Goal: Transaction & Acquisition: Download file/media

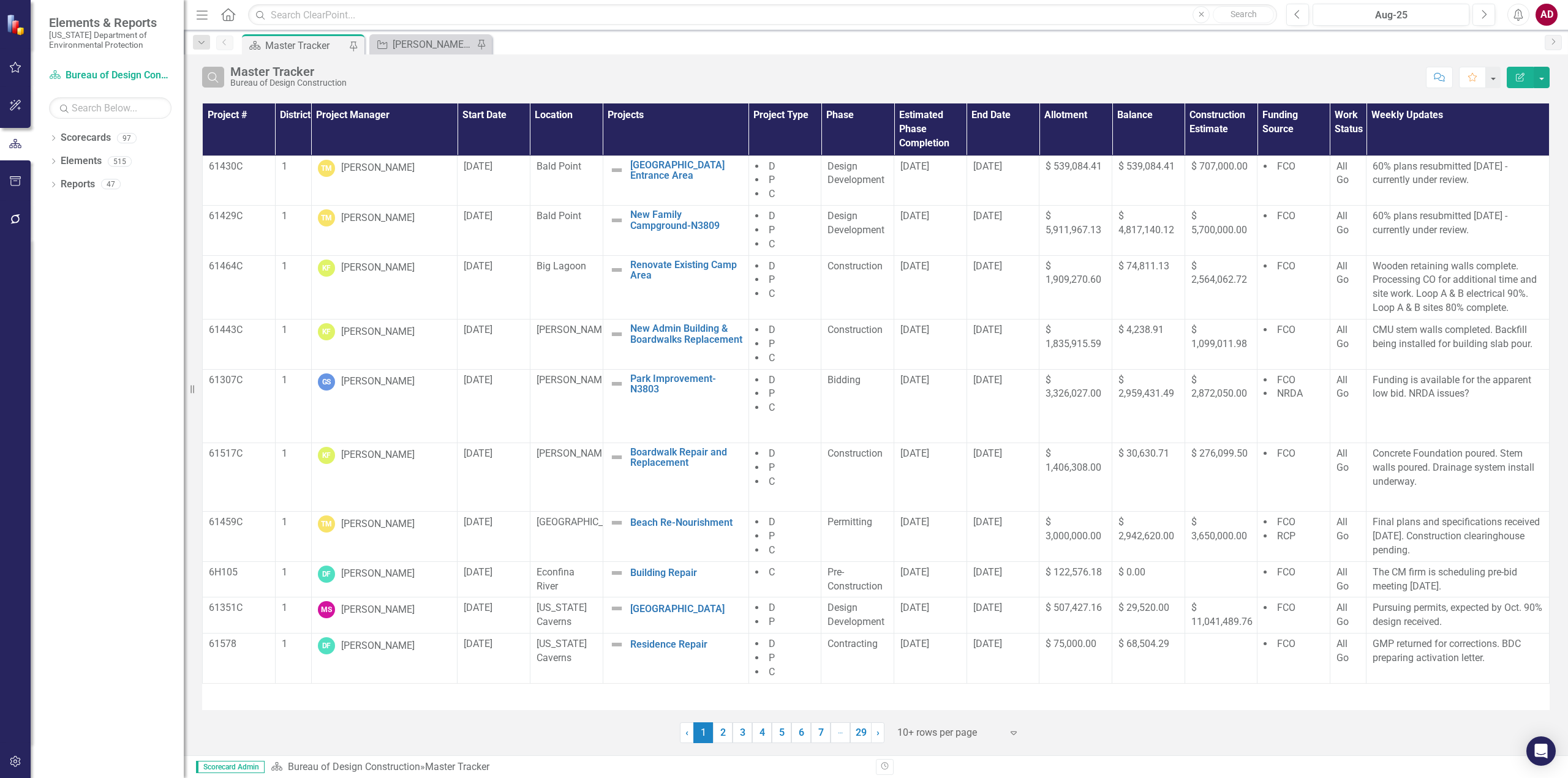
click at [215, 77] on icon "Search" at bounding box center [213, 77] width 13 height 11
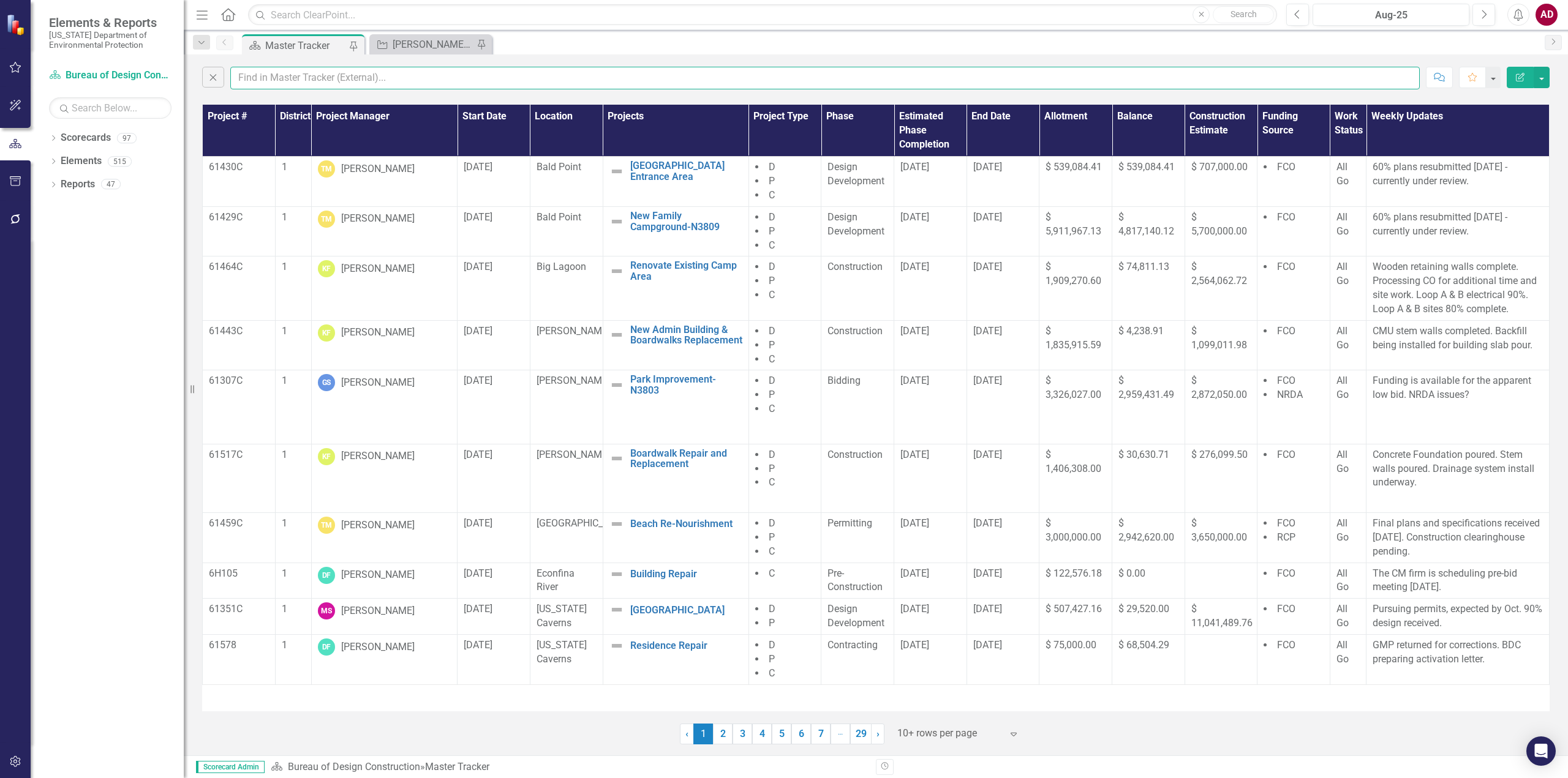
click at [260, 79] on input "text" at bounding box center [824, 78] width 1189 height 22
type input "garland"
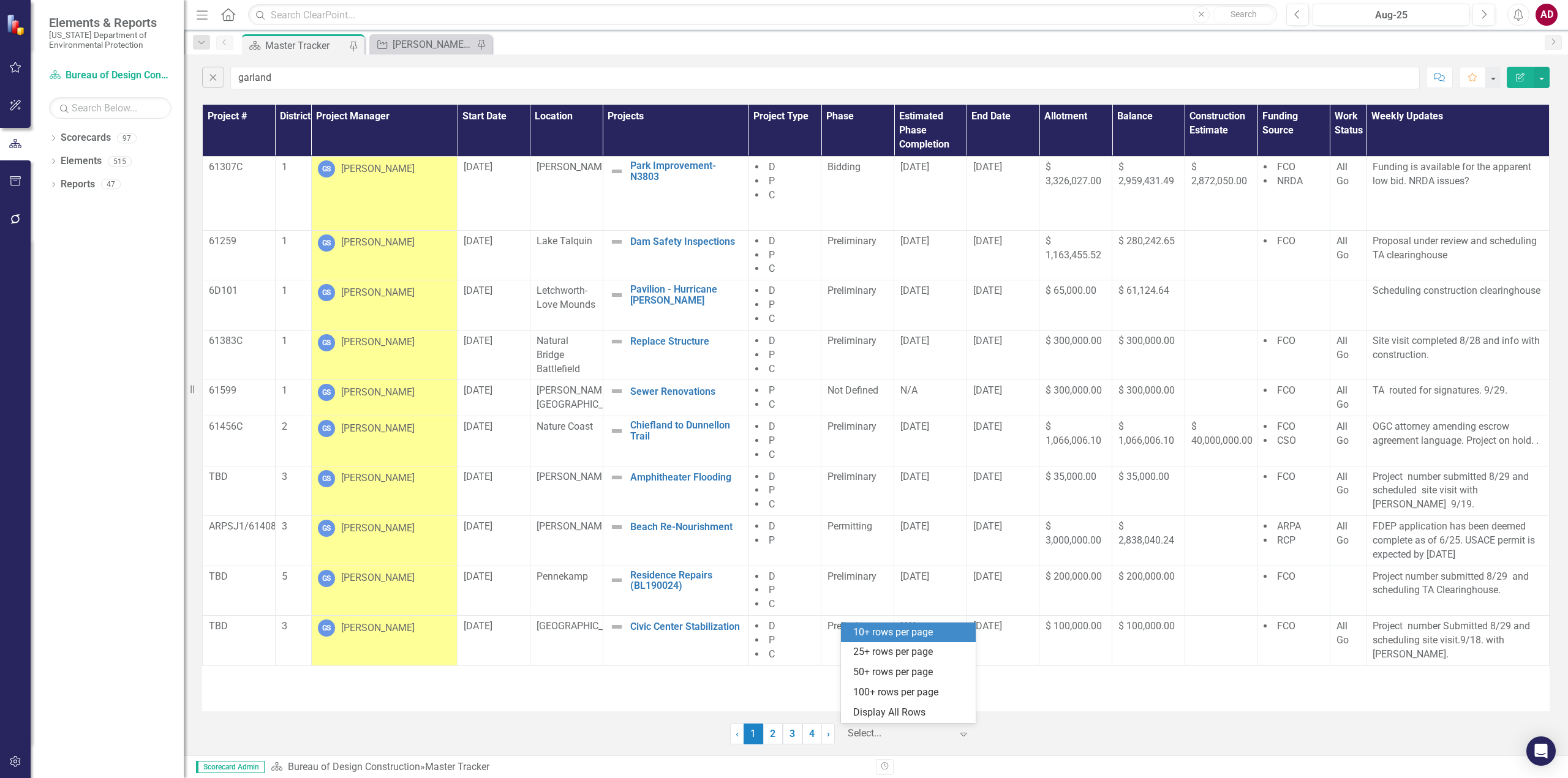
click at [960, 734] on icon "Expand" at bounding box center [963, 734] width 12 height 10
click at [943, 716] on div "Display All Rows" at bounding box center [911, 712] width 115 height 14
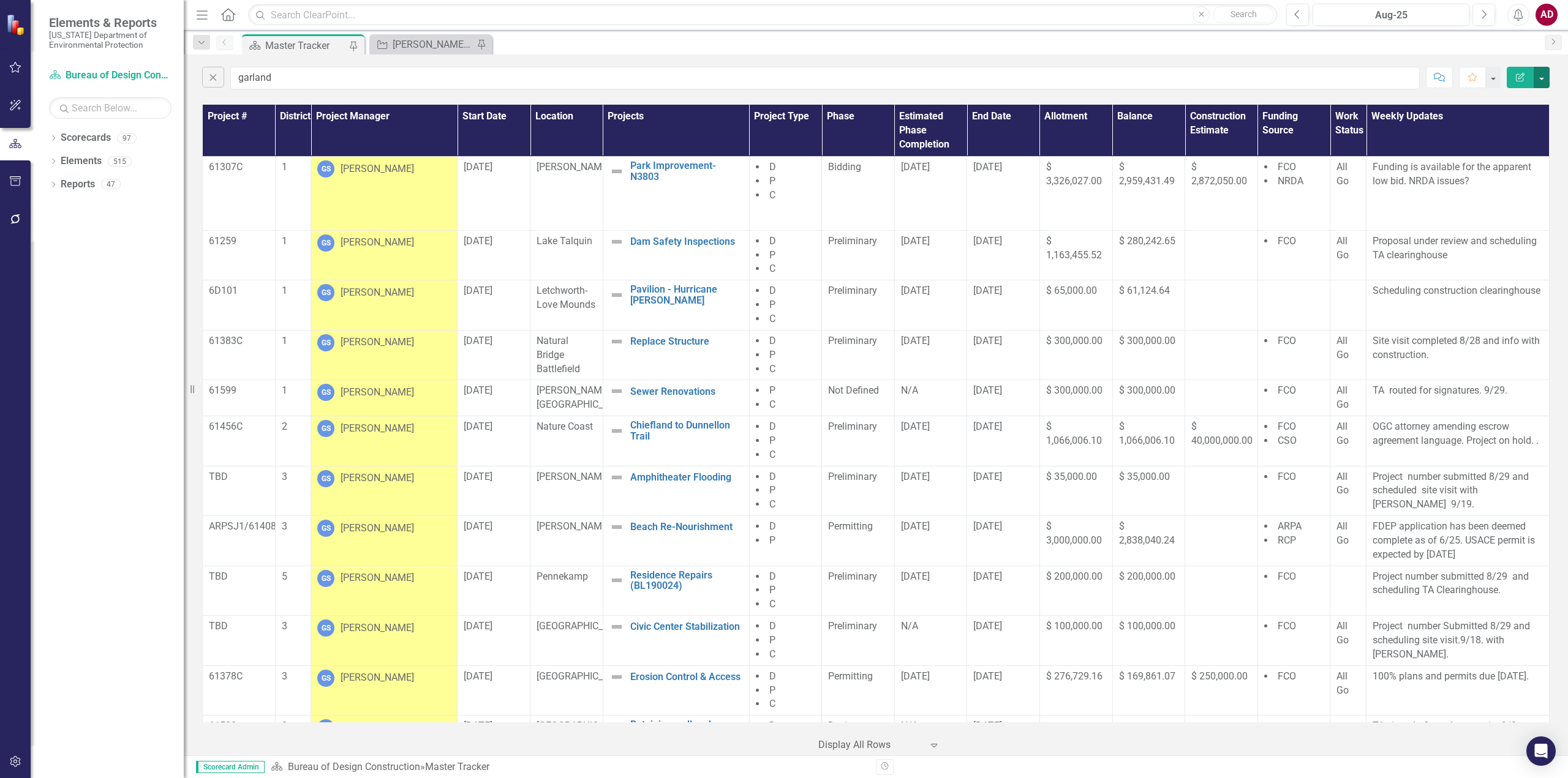
click at [1542, 70] on button "button" at bounding box center [1541, 77] width 16 height 22
click at [1499, 129] on link "PDF Export to PDF" at bounding box center [1500, 124] width 97 height 22
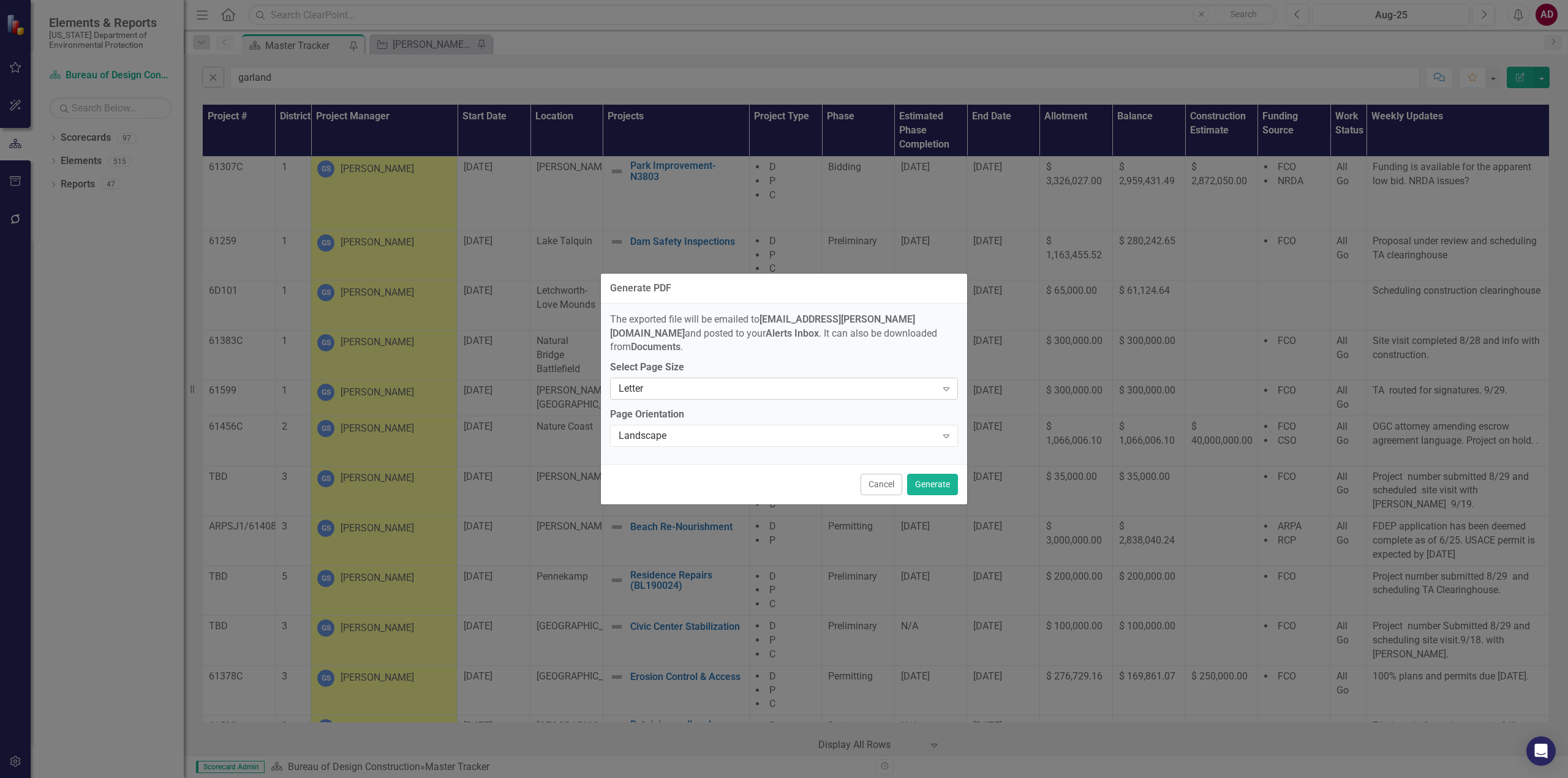
click at [829, 383] on div "Letter" at bounding box center [778, 389] width 318 height 14
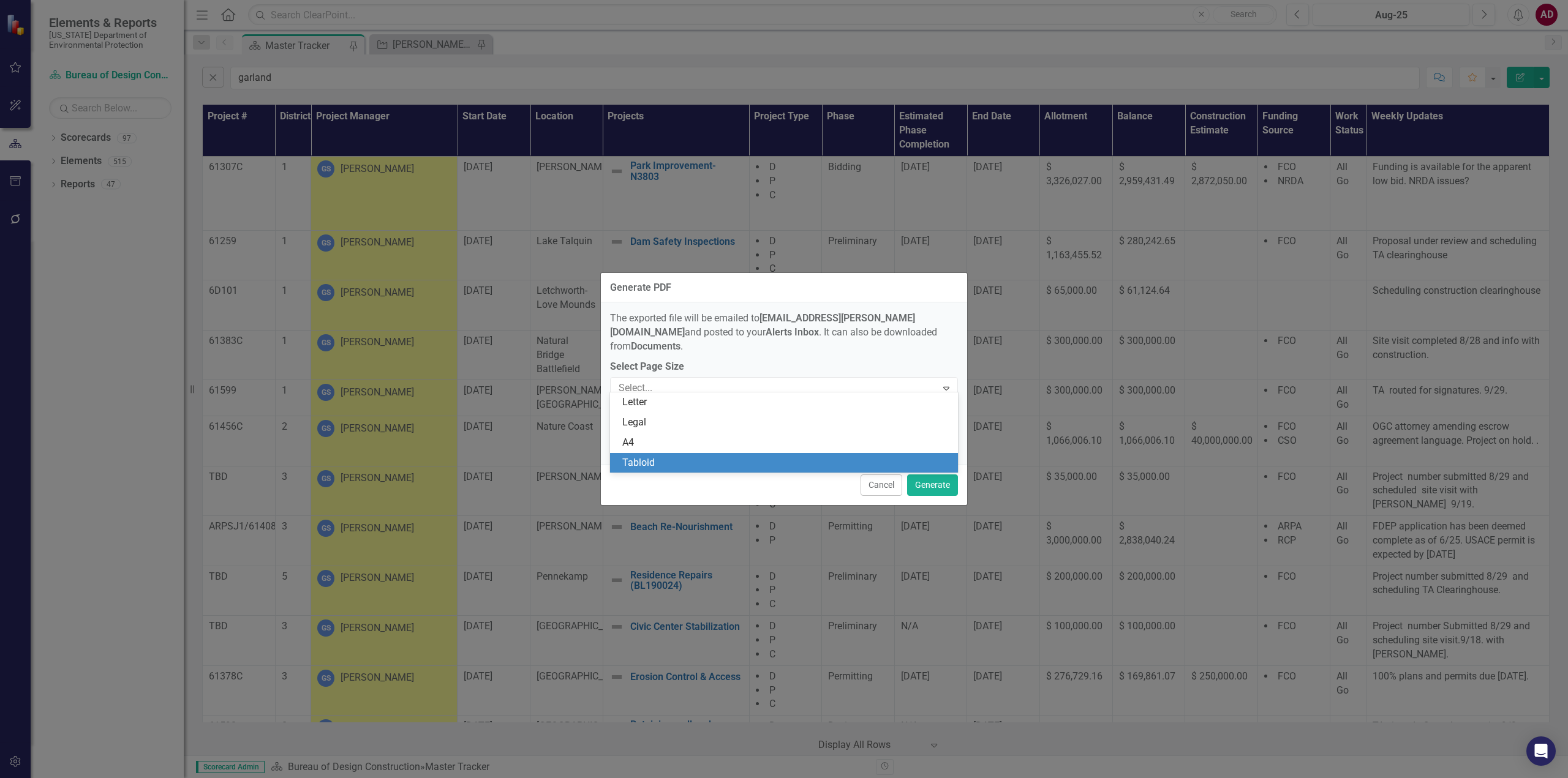
click at [703, 467] on div "Tabloid" at bounding box center [786, 463] width 328 height 14
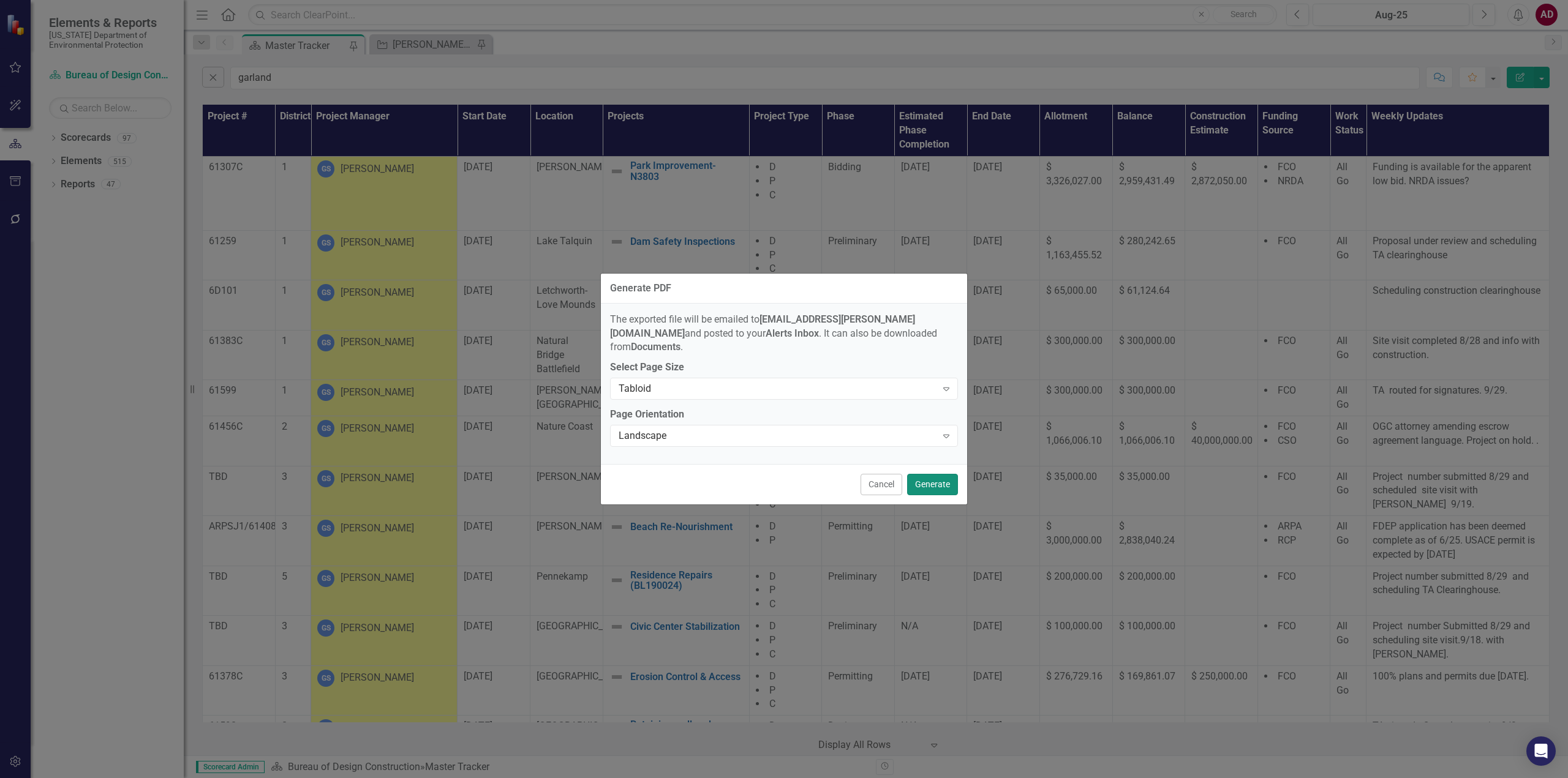
click at [936, 478] on button "Generate" at bounding box center [933, 484] width 51 height 22
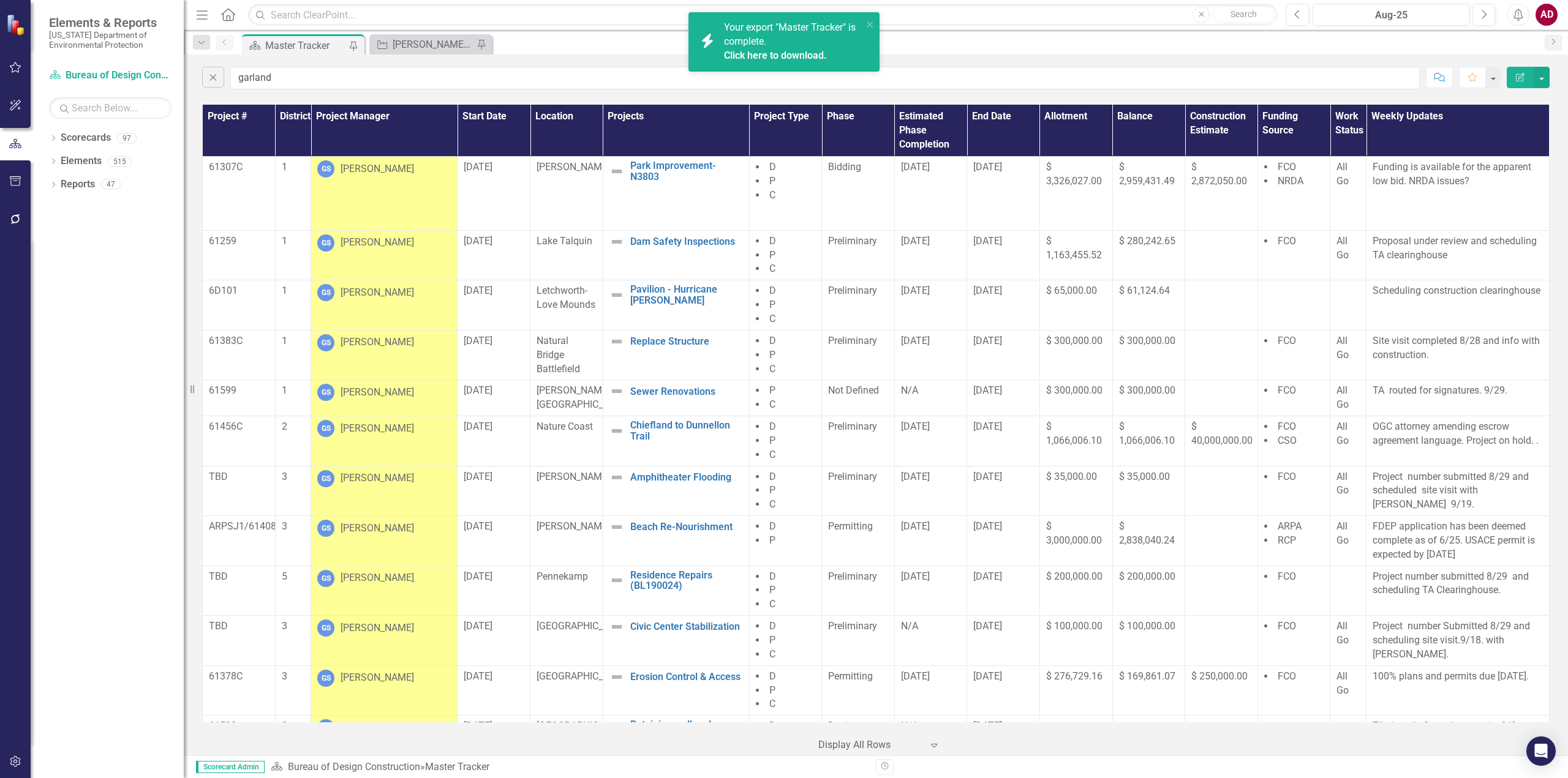
click at [746, 55] on link "Click here to download." at bounding box center [775, 55] width 103 height 12
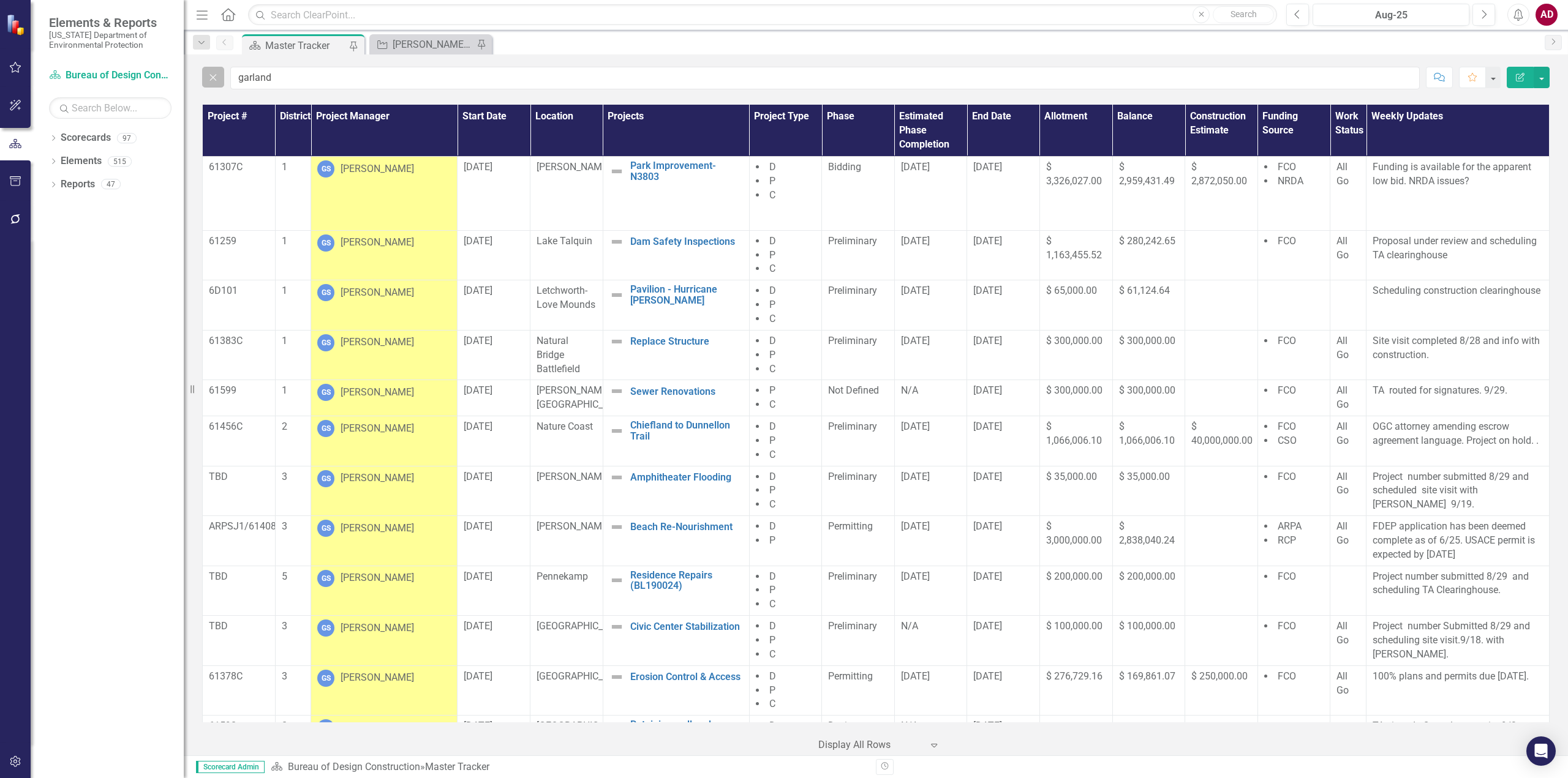
click at [208, 77] on icon "Close" at bounding box center [213, 77] width 13 height 11
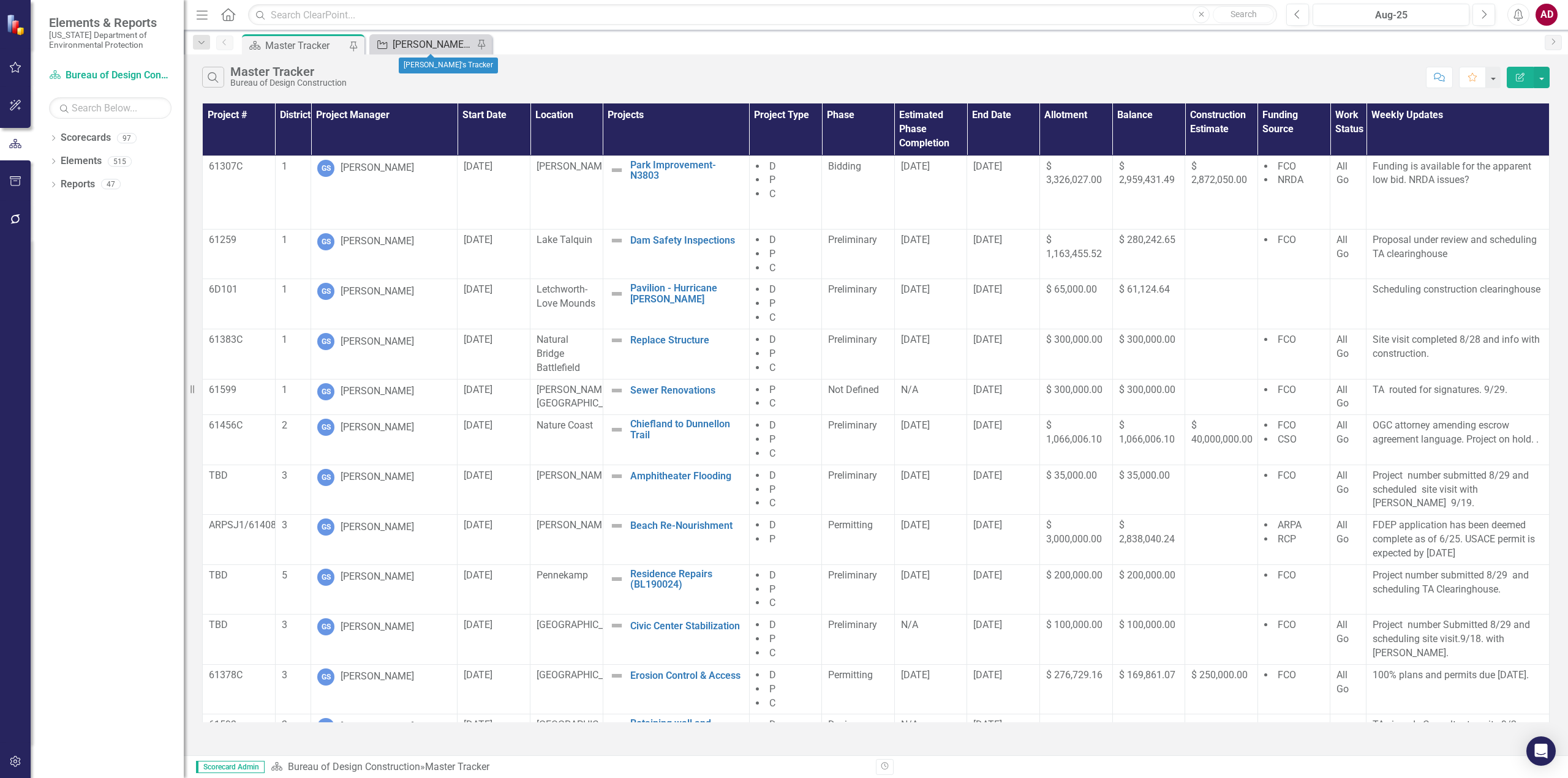
click at [440, 45] on div "[PERSON_NAME]'s Tracker" at bounding box center [433, 44] width 81 height 15
